Goal: Information Seeking & Learning: Learn about a topic

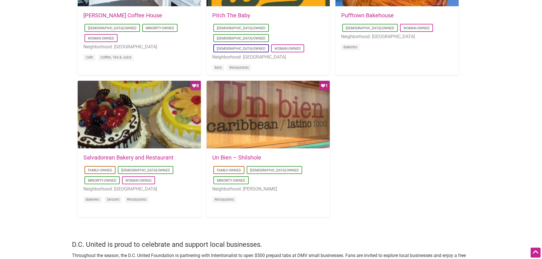
scroll to position [512, 0]
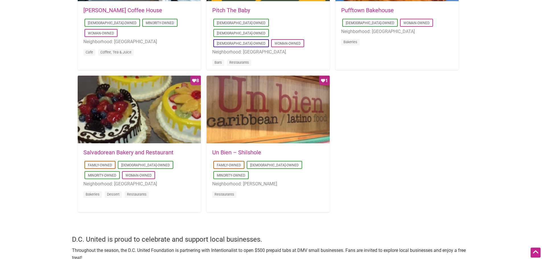
click at [235, 152] on link "Un Bien – Shilshole" at bounding box center [236, 152] width 49 height 7
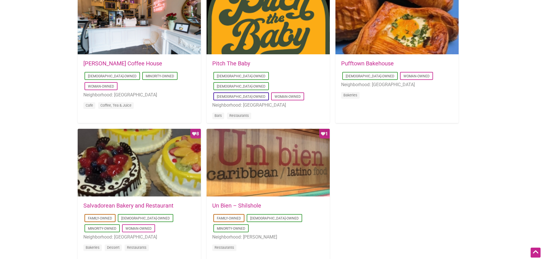
scroll to position [455, 0]
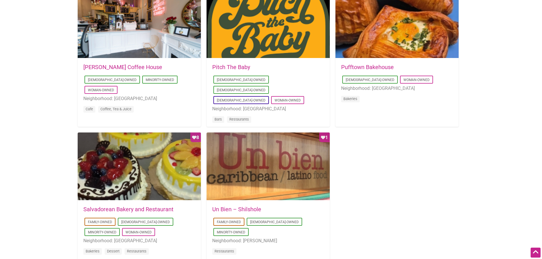
click at [372, 65] on link "Pufftown Bakehouse" at bounding box center [367, 67] width 53 height 7
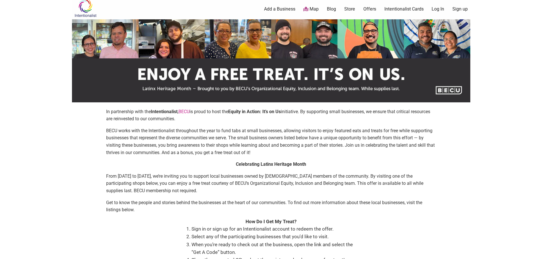
scroll to position [0, 0]
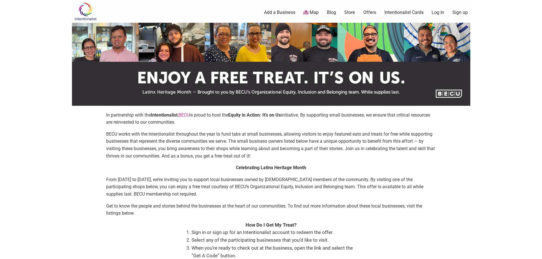
click at [82, 11] on img at bounding box center [85, 11] width 27 height 18
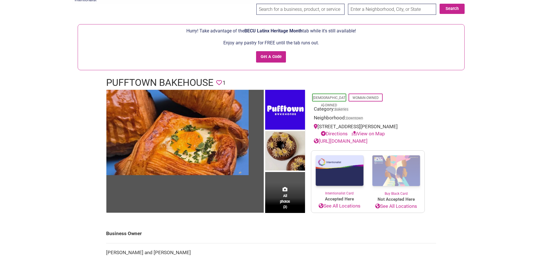
scroll to position [28, 0]
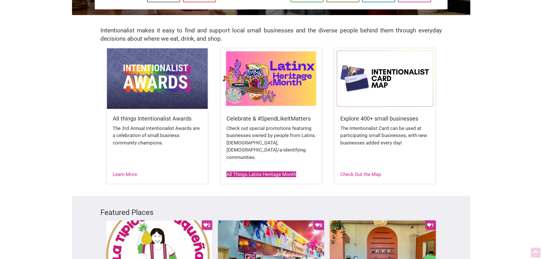
scroll to position [114, 0]
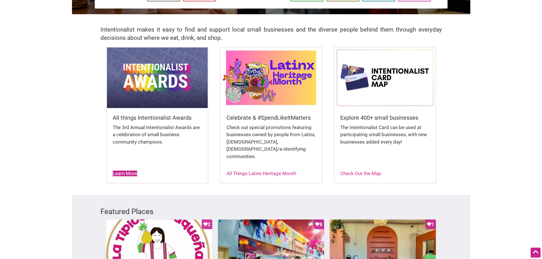
click at [119, 171] on link "Learn More" at bounding box center [125, 174] width 24 height 6
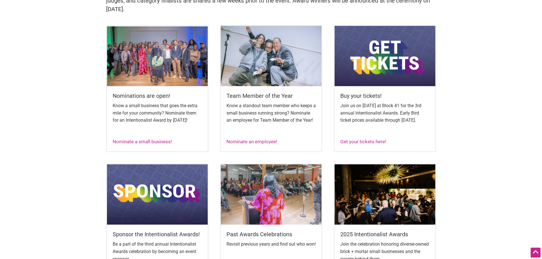
scroll to position [313, 0]
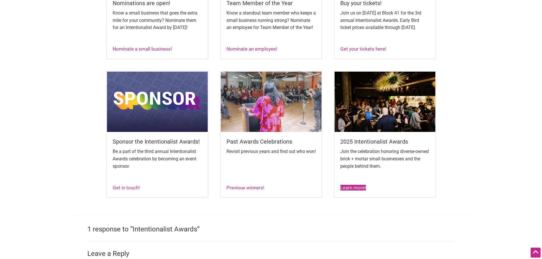
click at [358, 191] on link "Learn more!" at bounding box center [353, 188] width 26 height 6
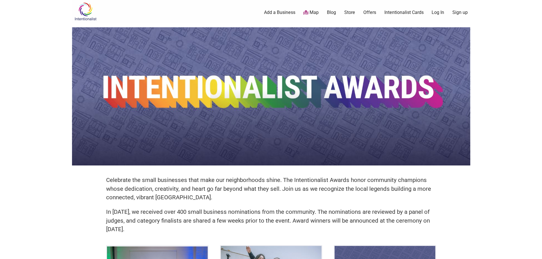
scroll to position [28, 0]
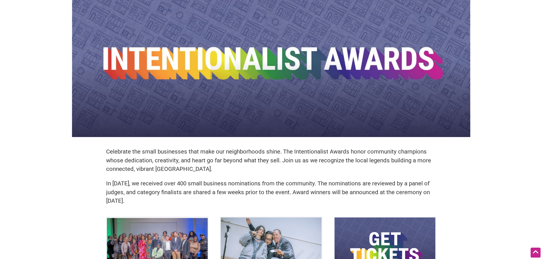
click at [85, 147] on div "Celebrate the small businesses that make our neighborhoods shine. The Intention…" at bounding box center [271, 246] width 398 height 495
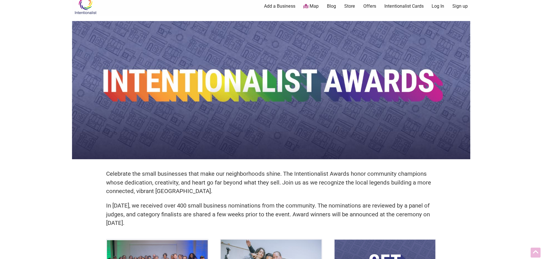
scroll to position [0, 0]
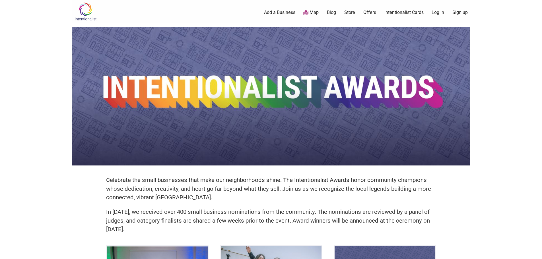
click at [83, 20] on img at bounding box center [85, 11] width 27 height 18
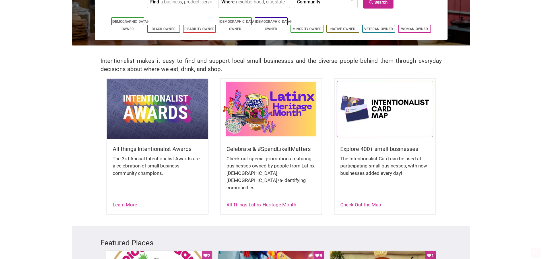
scroll to position [85, 0]
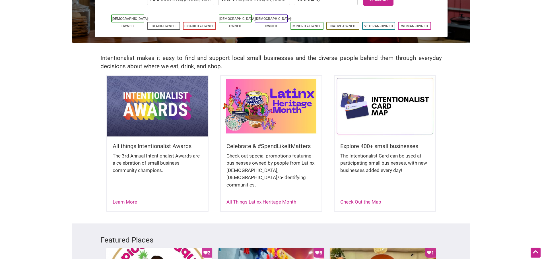
click at [269, 112] on img at bounding box center [271, 106] width 101 height 60
click at [282, 199] on link "All Things Latinx Heritage Month" at bounding box center [261, 202] width 70 height 6
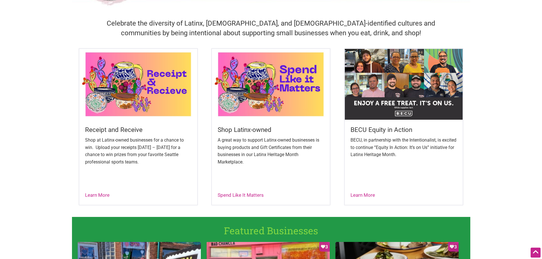
scroll to position [199, 0]
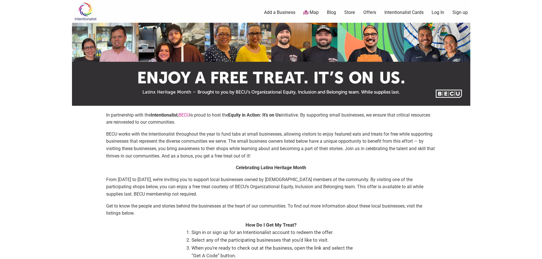
click at [84, 13] on img at bounding box center [85, 11] width 27 height 18
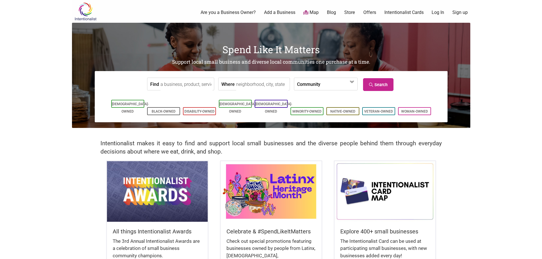
click at [287, 12] on link "Add a Business" at bounding box center [279, 12] width 31 height 6
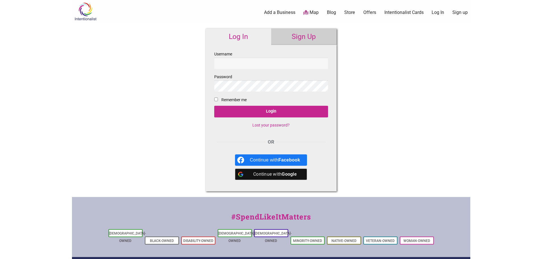
click at [85, 12] on img at bounding box center [85, 11] width 27 height 18
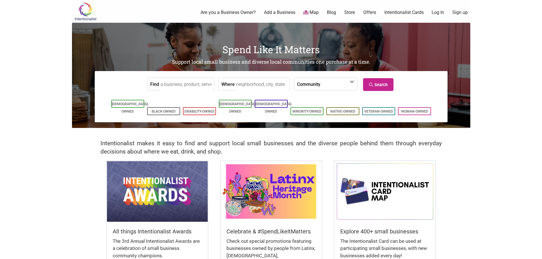
click at [236, 16] on div "0 Are you a Business Owner? Add a Business Map Blog Store Offers Intentionalist…" at bounding box center [295, 12] width 358 height 23
click at [239, 13] on link "Are you a Business Owner?" at bounding box center [228, 12] width 55 height 6
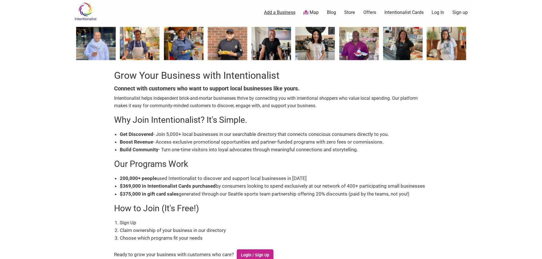
click at [282, 13] on link "Add a Business" at bounding box center [279, 12] width 31 height 6
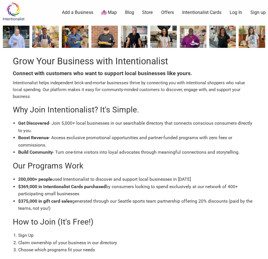
click at [16, 12] on img at bounding box center [13, 11] width 27 height 18
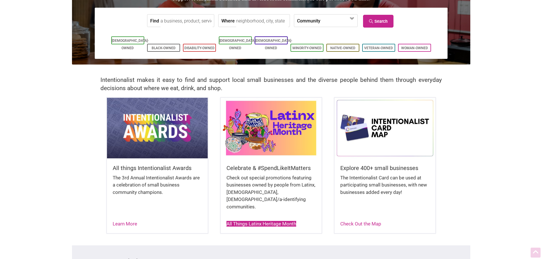
scroll to position [85, 0]
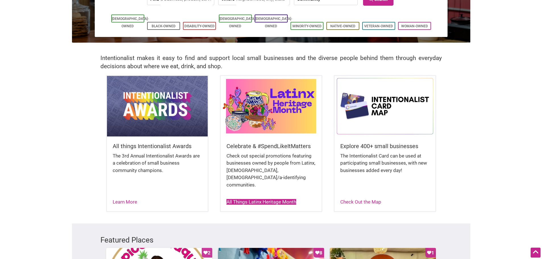
click at [268, 199] on link "All Things Latinx Heritage Month" at bounding box center [261, 202] width 70 height 6
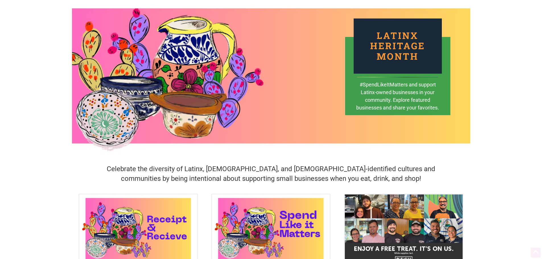
scroll to position [85, 0]
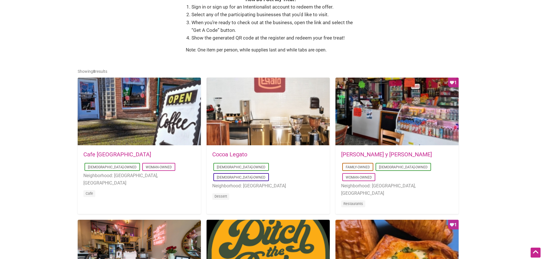
scroll to position [228, 0]
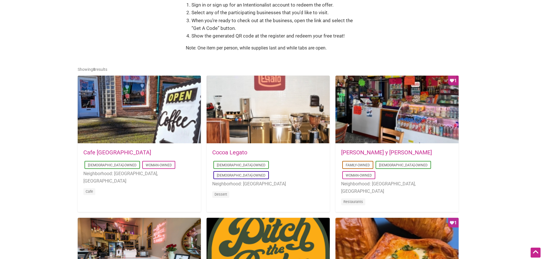
click at [231, 149] on link "Cocoa Legato" at bounding box center [229, 152] width 35 height 7
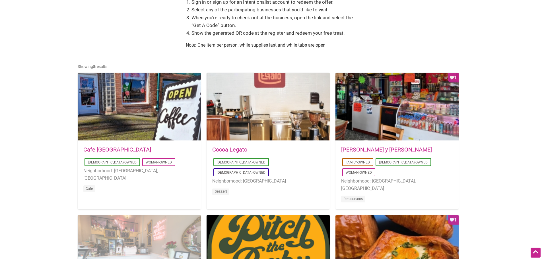
scroll to position [313, 0]
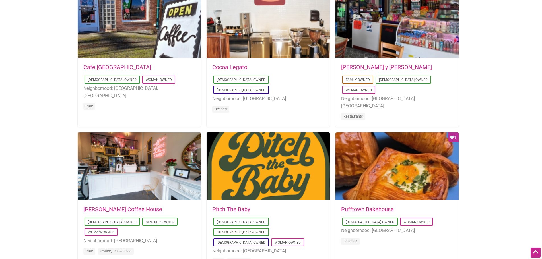
click at [243, 206] on link "Pitch The Baby" at bounding box center [231, 209] width 38 height 7
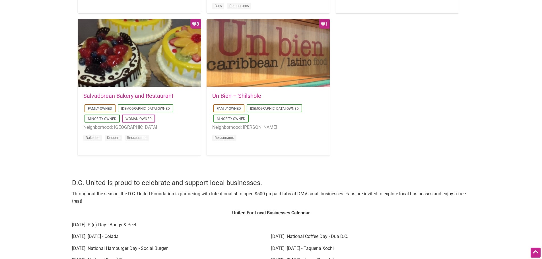
scroll to position [569, 0]
click at [242, 92] on link "Un Bien – Shilshole" at bounding box center [236, 95] width 49 height 7
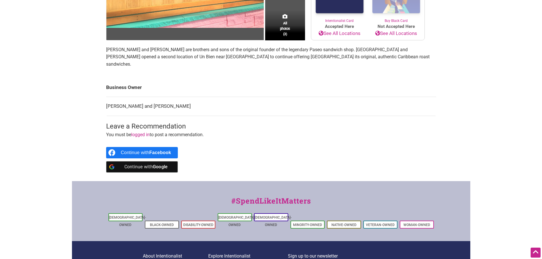
scroll to position [57, 0]
